Goal: Task Accomplishment & Management: Use online tool/utility

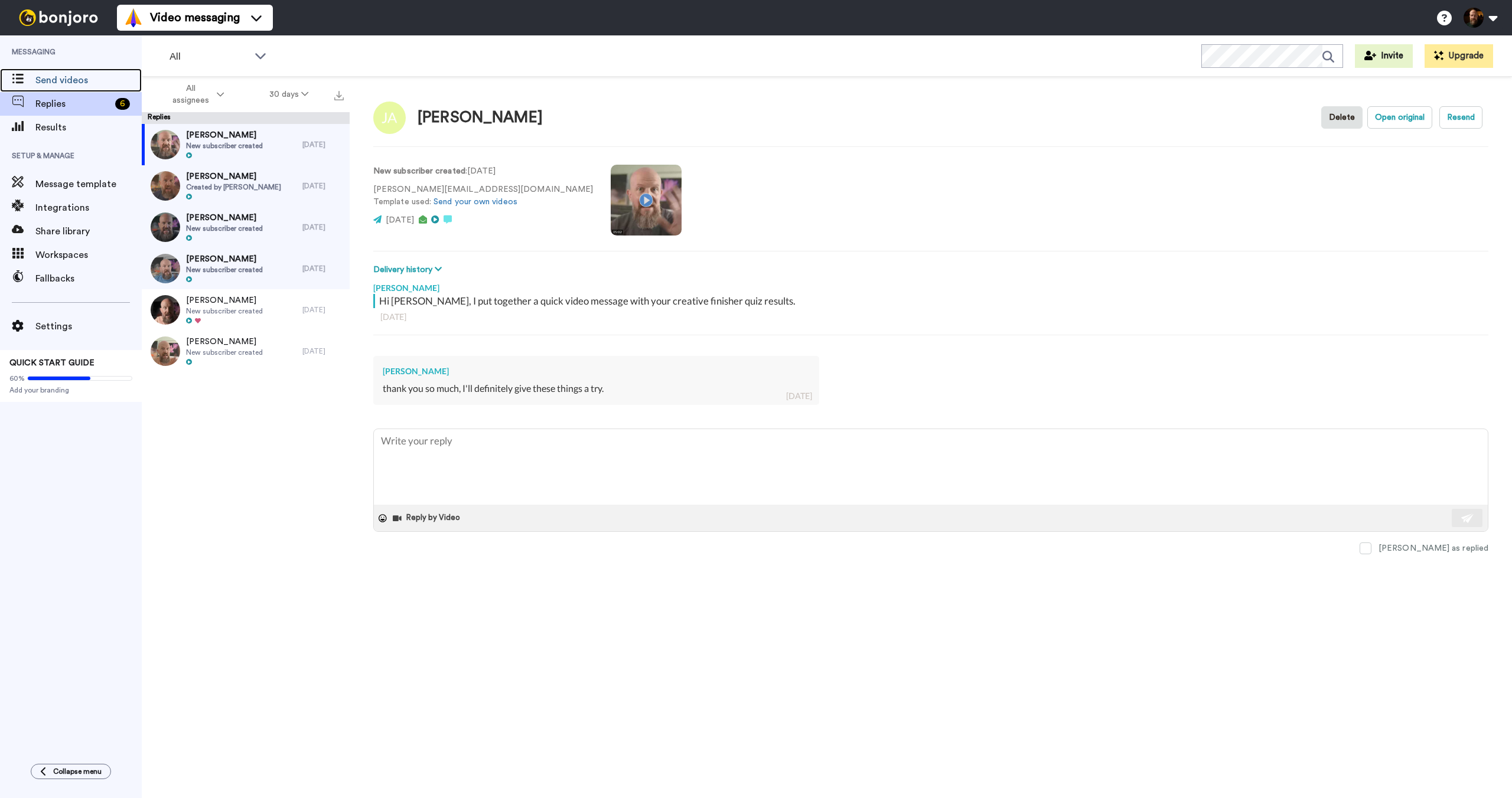
click at [87, 81] on span "Send videos" at bounding box center [89, 80] width 106 height 14
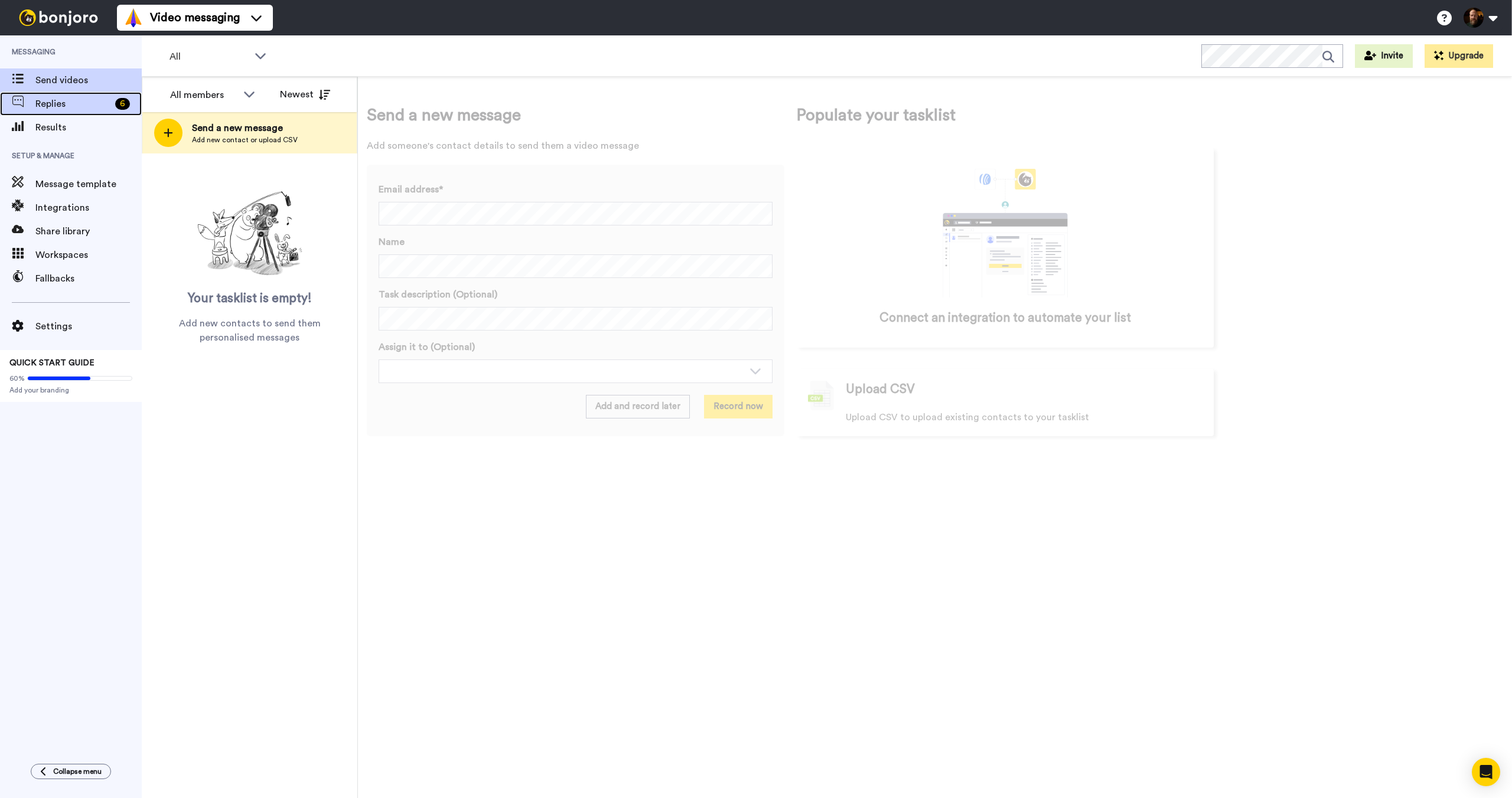
click at [73, 100] on span "Replies" at bounding box center [73, 104] width 75 height 14
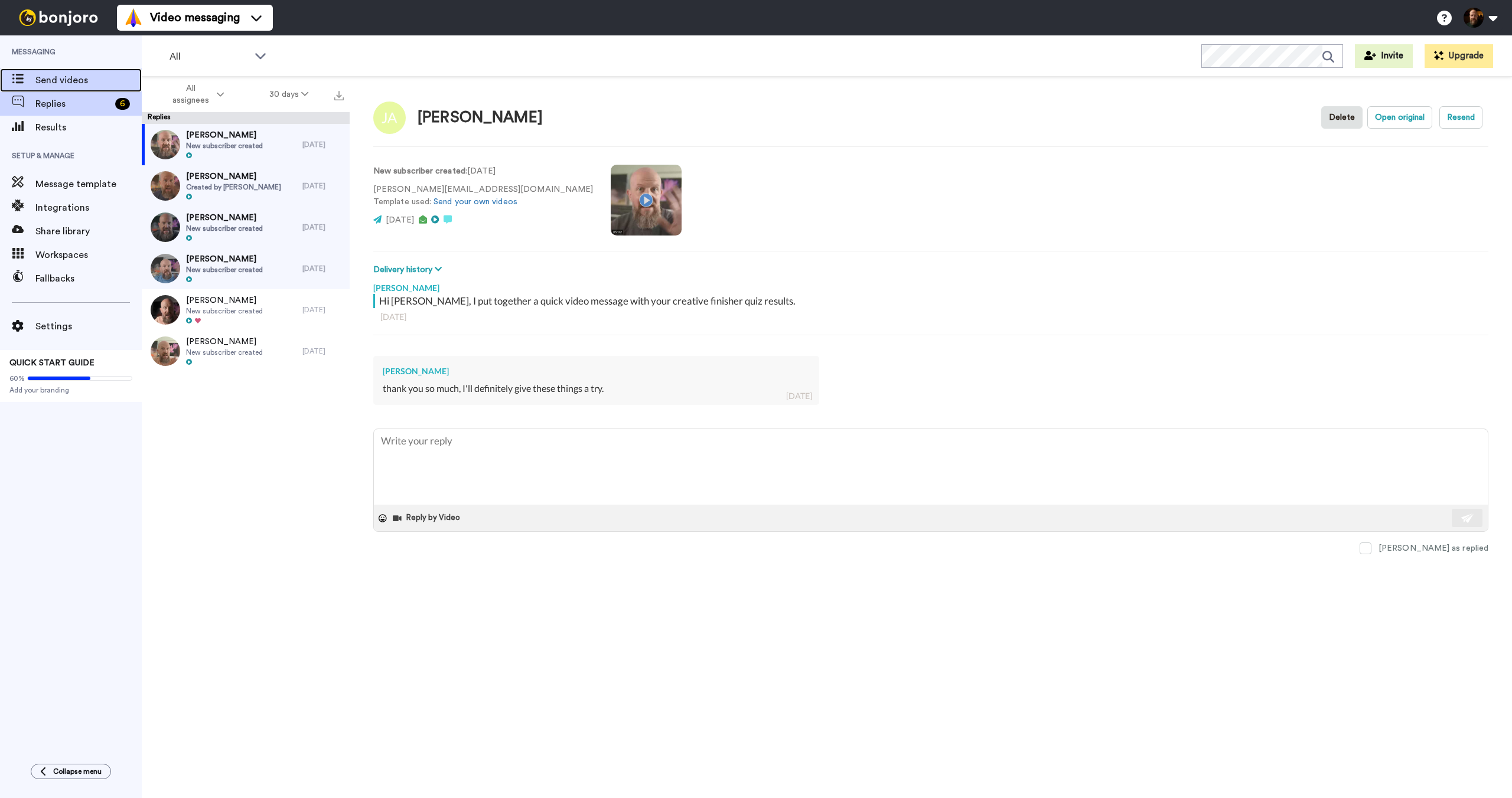
click at [92, 80] on span "Send videos" at bounding box center [89, 80] width 106 height 14
